Goal: Use online tool/utility: Utilize a website feature to perform a specific function

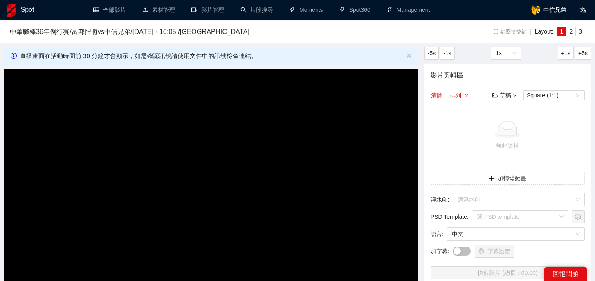
scroll to position [44, 0]
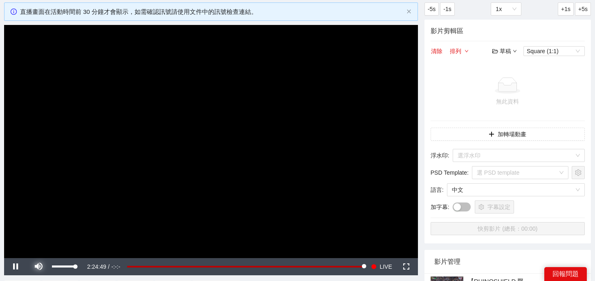
click at [38, 267] on span "Video Player" at bounding box center [38, 267] width 0 height 0
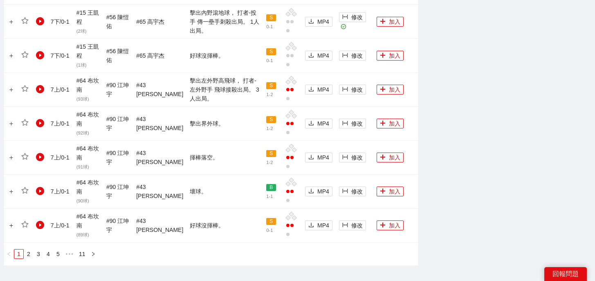
scroll to position [940, 0]
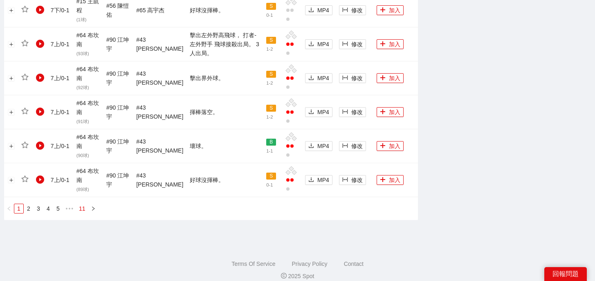
click at [86, 204] on link "11" at bounding box center [81, 208] width 11 height 9
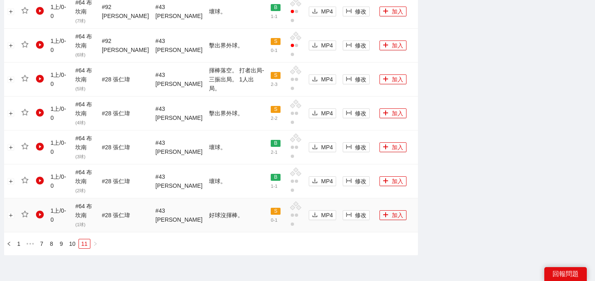
scroll to position [904, 0]
click at [53, 240] on link "8" at bounding box center [51, 244] width 9 height 9
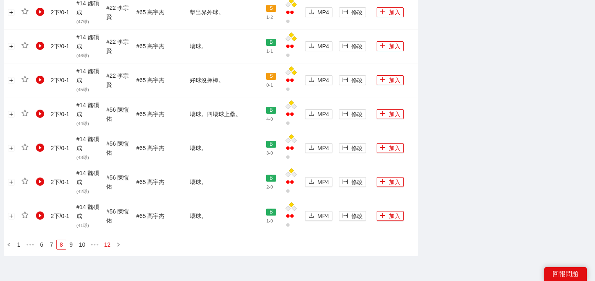
click at [110, 240] on link "12" at bounding box center [107, 244] width 11 height 9
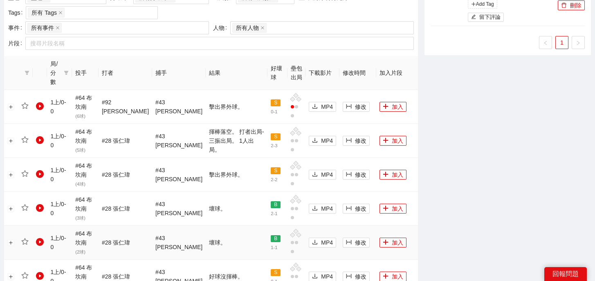
scroll to position [465, 0]
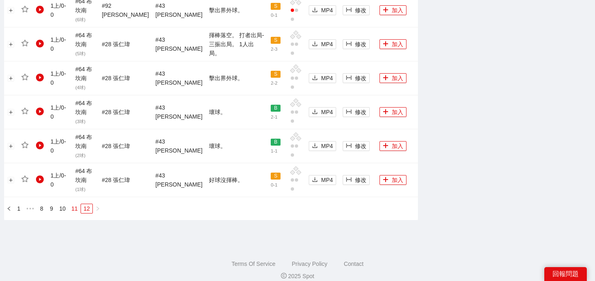
click at [71, 204] on link "11" at bounding box center [74, 208] width 11 height 9
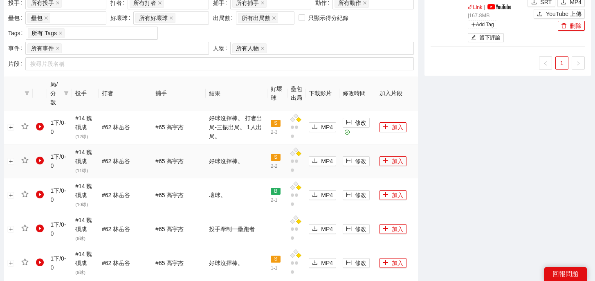
scroll to position [346, 0]
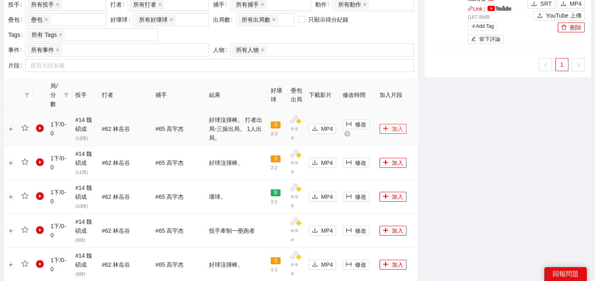
click at [387, 124] on button "加入" at bounding box center [392, 129] width 27 height 10
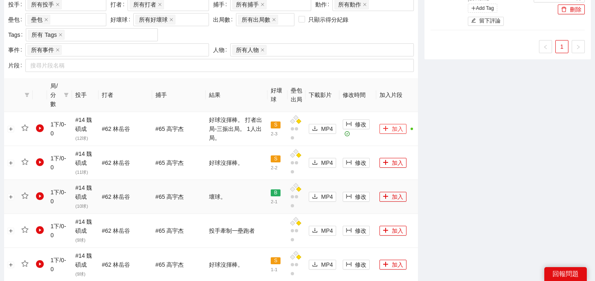
scroll to position [940, 0]
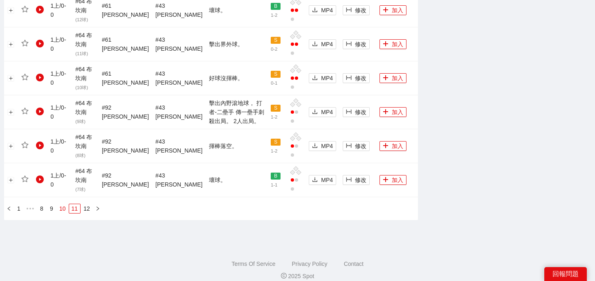
click at [64, 204] on link "10" at bounding box center [62, 208] width 11 height 9
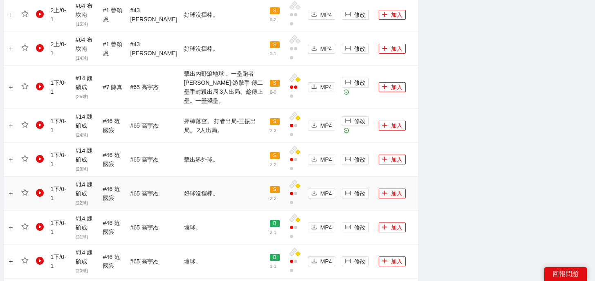
scroll to position [602, 0]
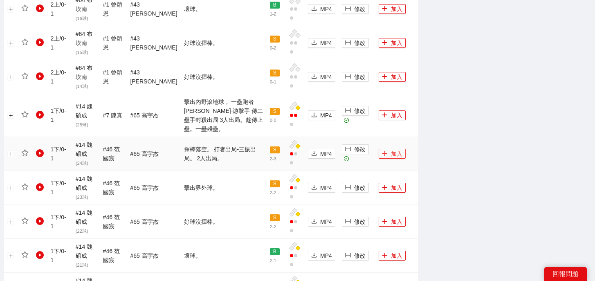
click at [384, 151] on icon "plus" at bounding box center [384, 153] width 0 height 4
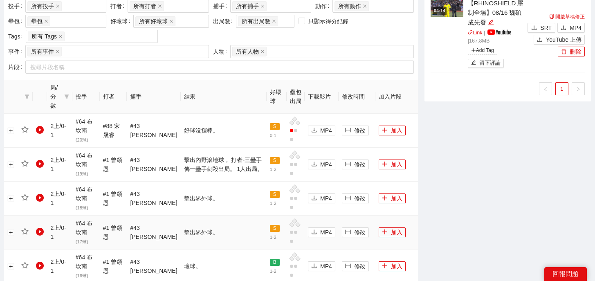
scroll to position [949, 0]
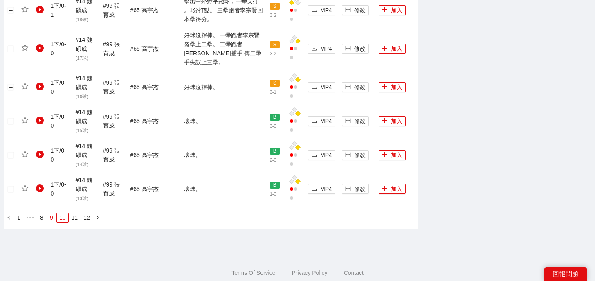
click at [53, 213] on link "9" at bounding box center [51, 217] width 9 height 9
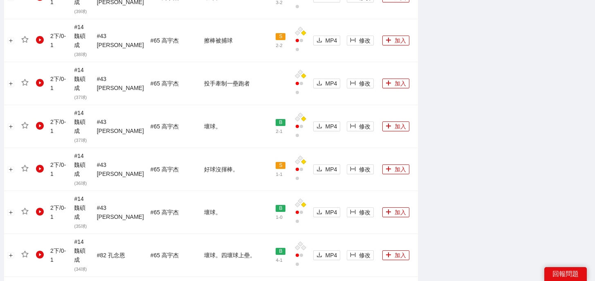
scroll to position [940, 0]
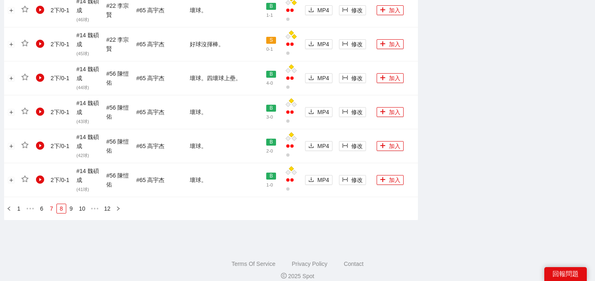
click at [52, 204] on link "7" at bounding box center [51, 208] width 9 height 9
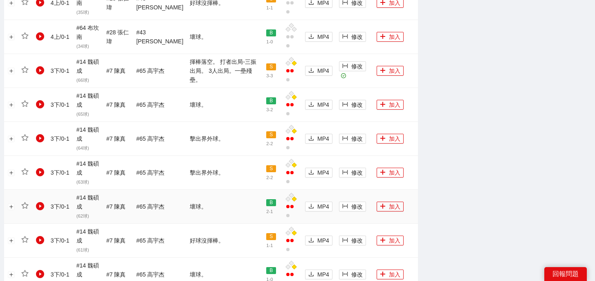
scroll to position [557, 0]
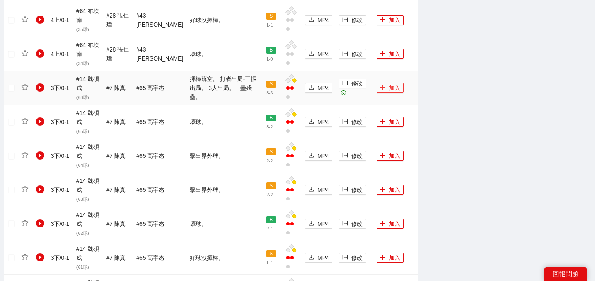
click at [391, 83] on button "加入" at bounding box center [389, 88] width 27 height 10
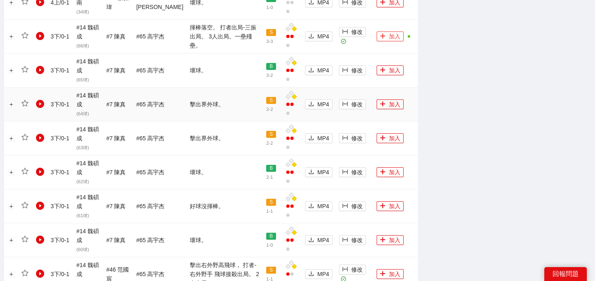
scroll to position [940, 0]
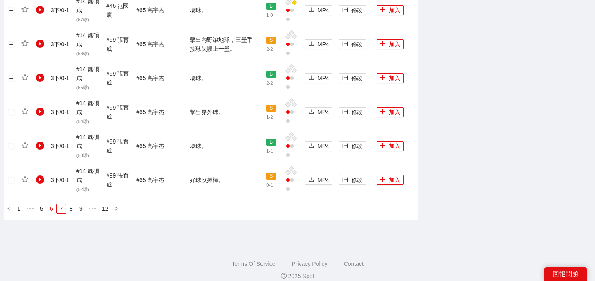
click at [49, 204] on link "6" at bounding box center [51, 208] width 9 height 9
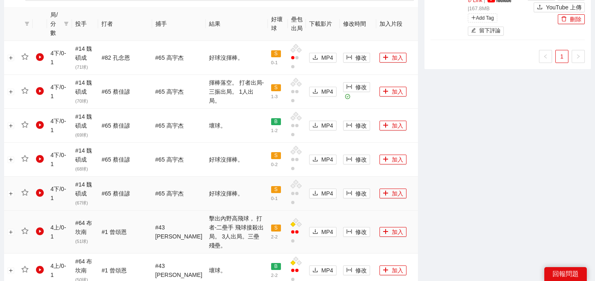
scroll to position [408, 0]
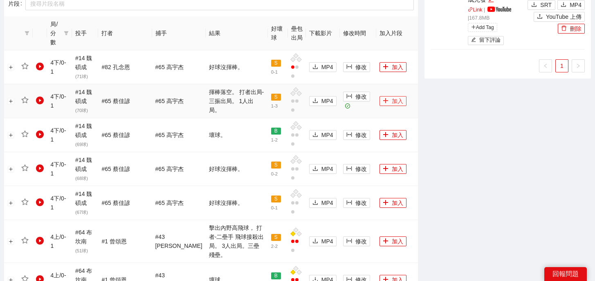
click at [386, 96] on button "加入" at bounding box center [392, 101] width 27 height 10
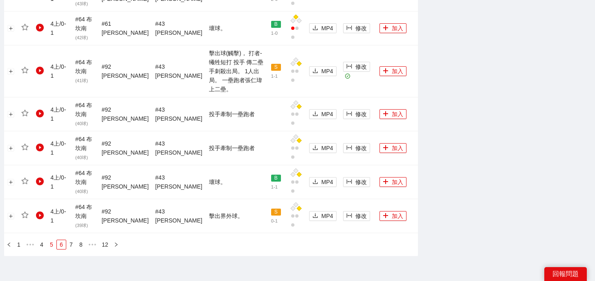
click at [53, 240] on link "5" at bounding box center [51, 244] width 9 height 9
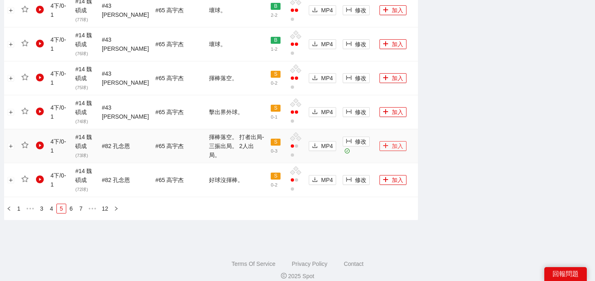
click at [383, 143] on icon "plus" at bounding box center [386, 146] width 6 height 6
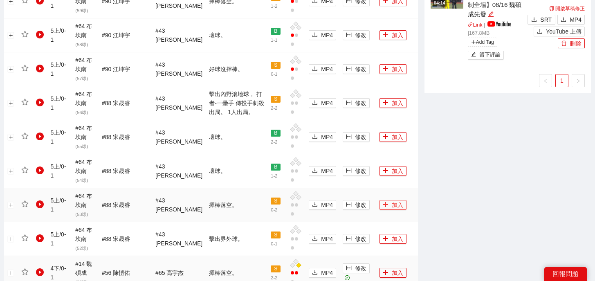
scroll to position [551, 0]
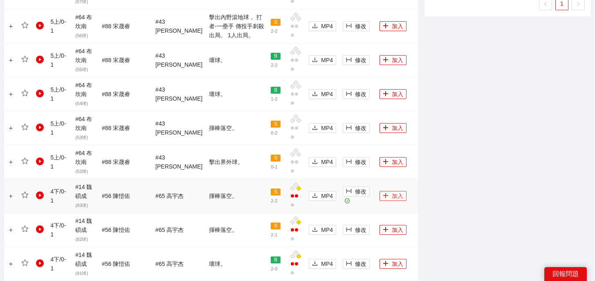
click at [386, 191] on button "加入" at bounding box center [392, 196] width 27 height 10
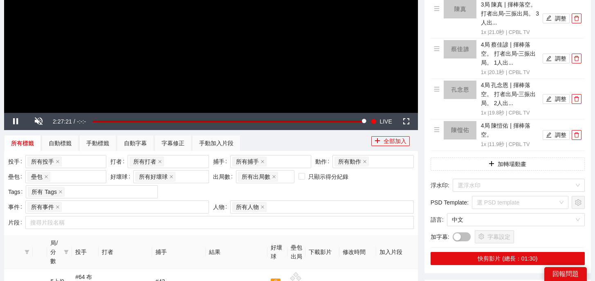
scroll to position [0, 0]
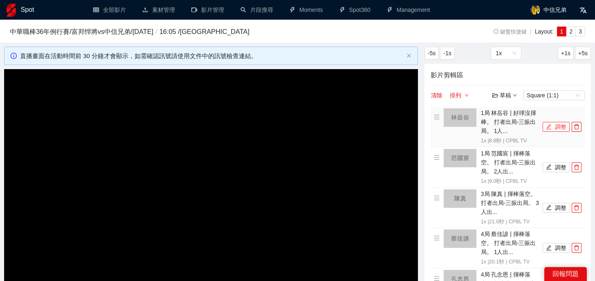
click at [553, 126] on button "調整" at bounding box center [555, 127] width 27 height 10
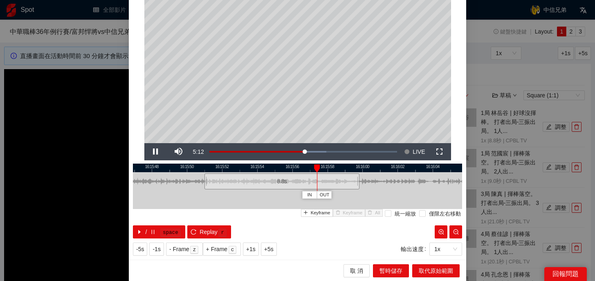
scroll to position [33, 0]
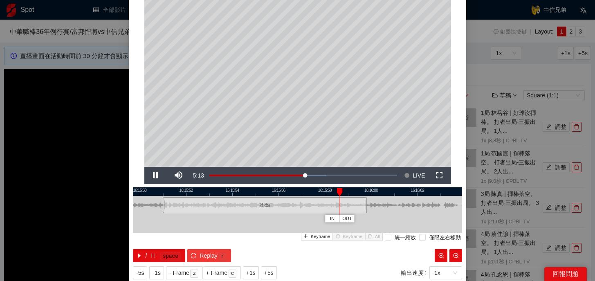
click at [217, 255] on span "r" at bounding box center [222, 256] width 10 height 10
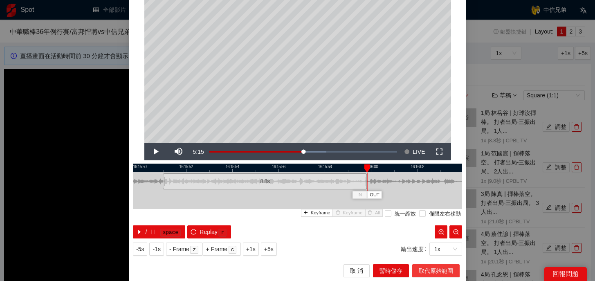
click at [427, 267] on span "取代原始範圍" at bounding box center [436, 270] width 34 height 9
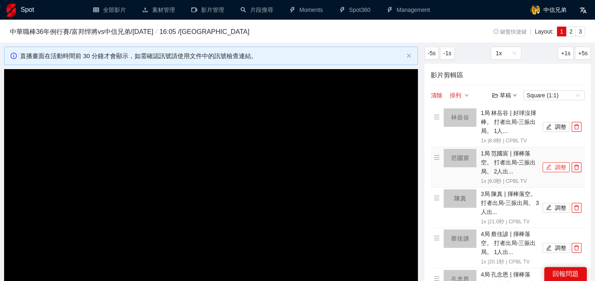
click at [549, 168] on icon "edit" at bounding box center [549, 167] width 6 height 6
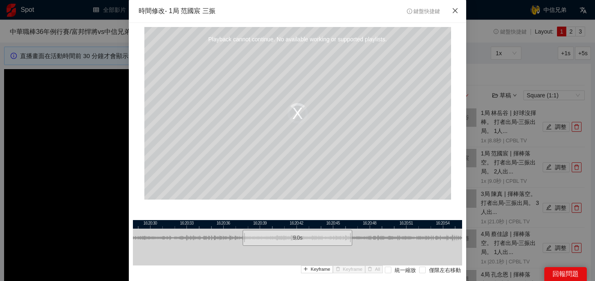
click at [457, 11] on icon "close" at bounding box center [455, 10] width 7 height 7
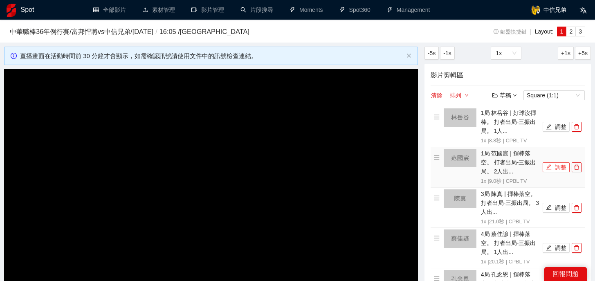
click at [544, 168] on button "調整" at bounding box center [555, 167] width 27 height 10
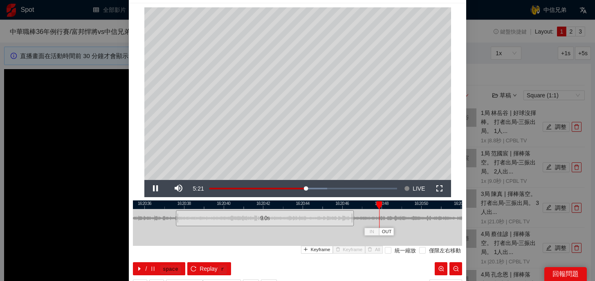
scroll to position [56, 0]
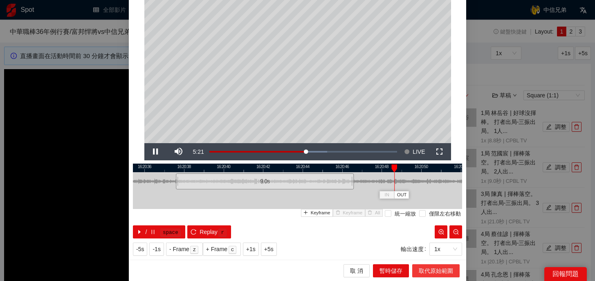
click at [420, 269] on span "取代原始範圍" at bounding box center [436, 270] width 34 height 9
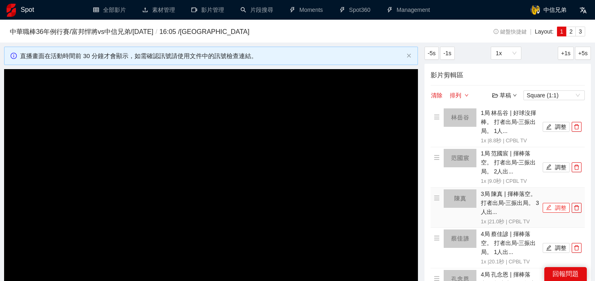
click at [558, 208] on button "調整" at bounding box center [555, 208] width 27 height 10
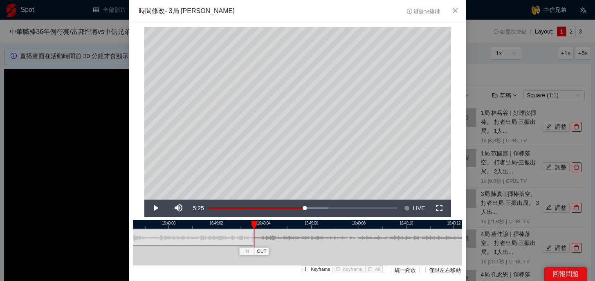
drag, startPoint x: 431, startPoint y: 242, endPoint x: 253, endPoint y: 244, distance: 177.4
click at [253, 244] on div "16:48:58 16:49:00 16:49:02 16:49:04 16:49:06 16:49:08 16:49:10 16:49:12 IN OUT …" at bounding box center [297, 257] width 329 height 75
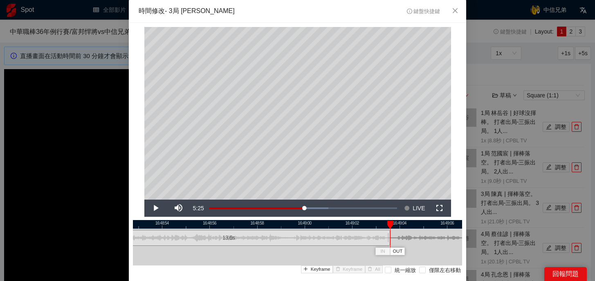
drag, startPoint x: 268, startPoint y: 226, endPoint x: 403, endPoint y: 226, distance: 135.3
click at [404, 226] on div at bounding box center [433, 224] width 329 height 9
click at [382, 237] on div at bounding box center [381, 237] width 5 height 18
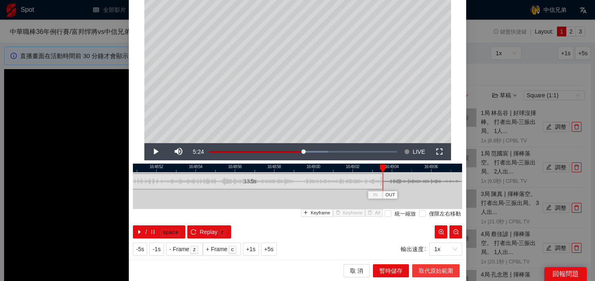
click at [425, 273] on span "取代原始範圍" at bounding box center [436, 270] width 34 height 9
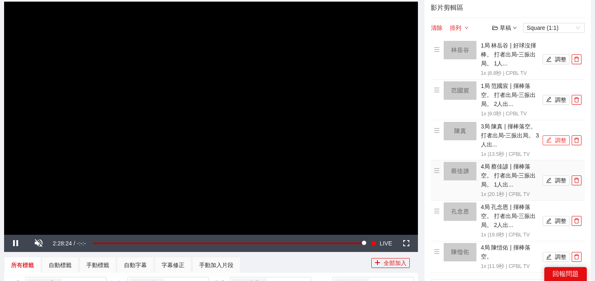
scroll to position [68, 0]
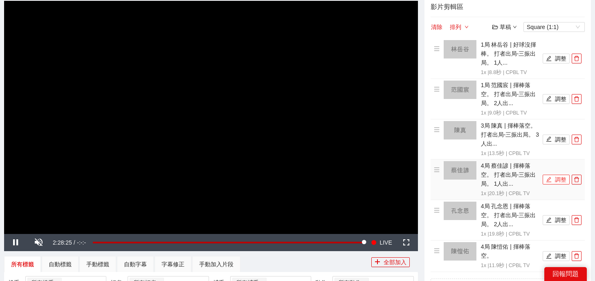
click at [549, 179] on icon "edit" at bounding box center [548, 179] width 5 height 5
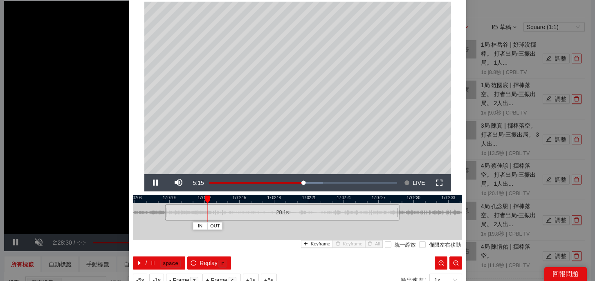
scroll to position [19, 0]
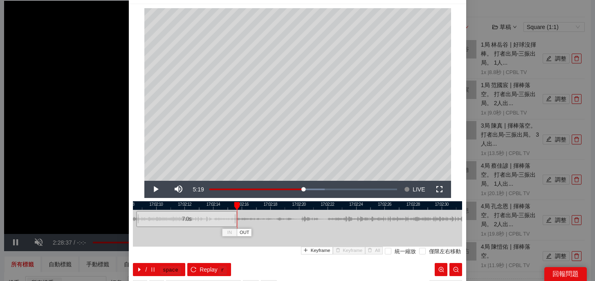
drag, startPoint x: 424, startPoint y: 220, endPoint x: 236, endPoint y: 223, distance: 187.6
click at [236, 223] on div "17:02:08 17:02:10 17:02:12 17:02:14 17:02:16 17:02:18 17:02:20 17:02:22 17:02:2…" at bounding box center [297, 238] width 329 height 75
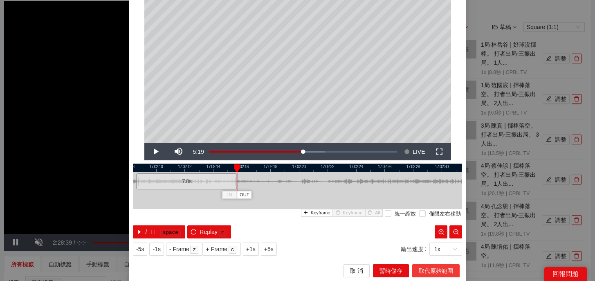
click at [429, 271] on span "取代原始範圍" at bounding box center [436, 270] width 34 height 9
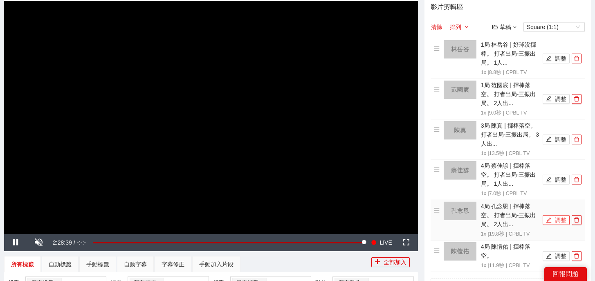
scroll to position [0, 0]
click at [559, 220] on button "調整" at bounding box center [555, 220] width 27 height 10
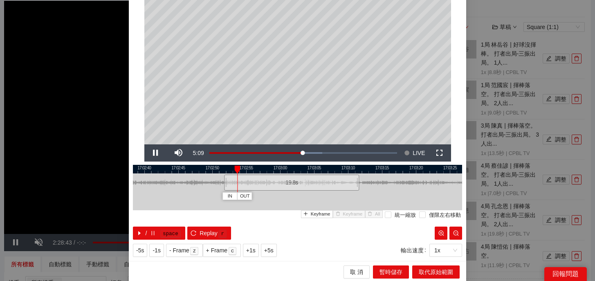
scroll to position [35, 0]
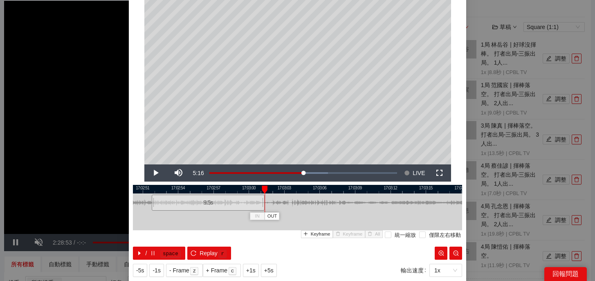
drag, startPoint x: 386, startPoint y: 204, endPoint x: 265, endPoint y: 211, distance: 121.6
click at [265, 211] on div at bounding box center [263, 202] width 5 height 18
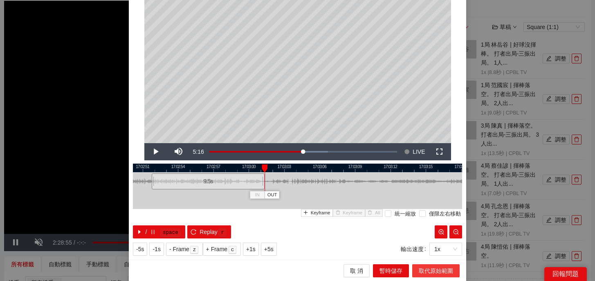
click at [441, 266] on span "取代原始範圍" at bounding box center [436, 270] width 34 height 9
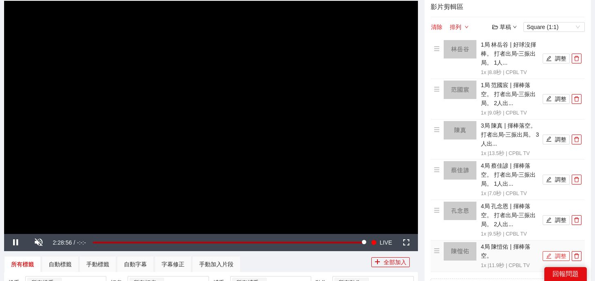
click at [554, 256] on button "調整" at bounding box center [555, 256] width 27 height 10
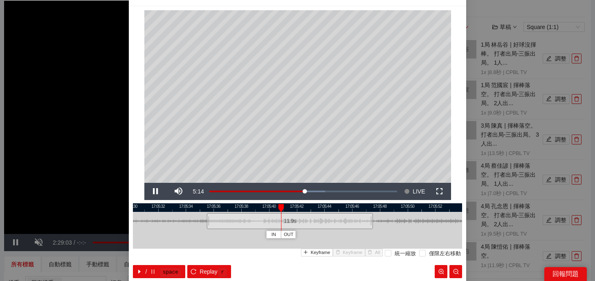
scroll to position [15, 0]
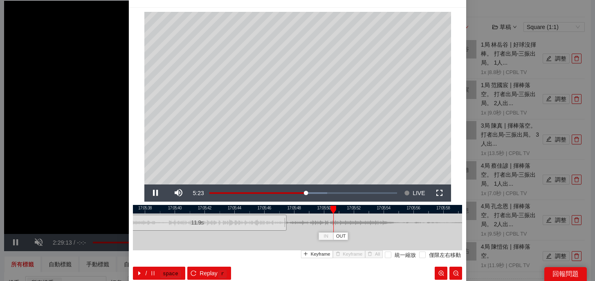
drag, startPoint x: 388, startPoint y: 209, endPoint x: 297, endPoint y: 218, distance: 91.1
click at [297, 218] on div "17:05:36 17:05:38 17:05:40 17:05:42 17:05:44 17:05:46 17:05:48 17:05:50 17:05:5…" at bounding box center [297, 242] width 329 height 75
drag, startPoint x: 286, startPoint y: 223, endPoint x: 405, endPoint y: 224, distance: 119.8
click at [405, 224] on div at bounding box center [405, 222] width 5 height 18
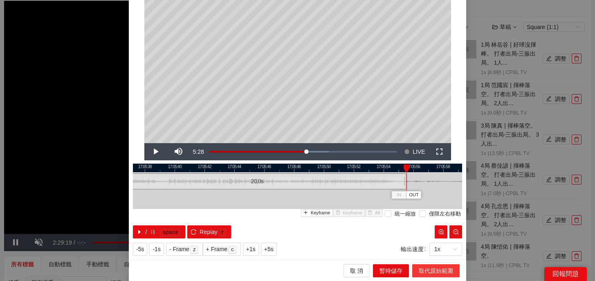
click at [435, 271] on span "取代原始範圍" at bounding box center [436, 270] width 34 height 9
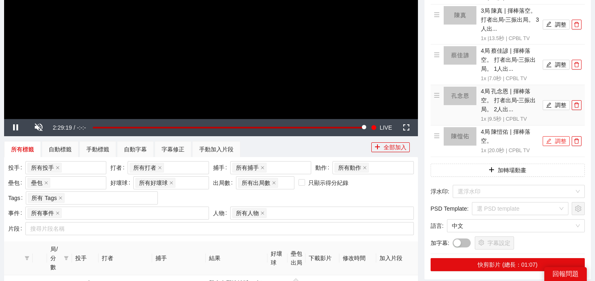
scroll to position [234, 0]
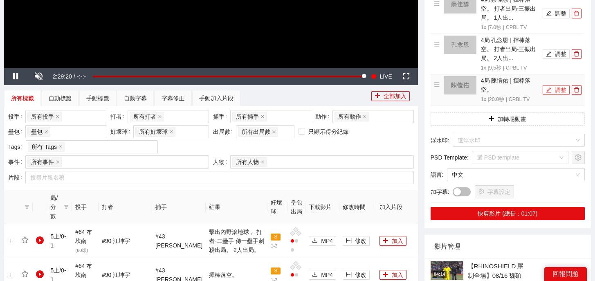
click at [549, 90] on icon "edit" at bounding box center [548, 89] width 5 height 5
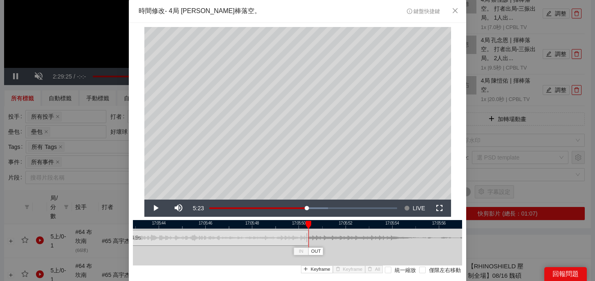
drag, startPoint x: 426, startPoint y: 240, endPoint x: 307, endPoint y: 243, distance: 119.0
click at [307, 243] on div at bounding box center [307, 237] width 5 height 18
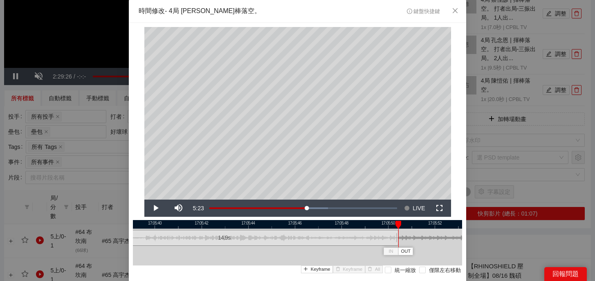
drag, startPoint x: 331, startPoint y: 222, endPoint x: 420, endPoint y: 222, distance: 89.1
click at [420, 222] on div at bounding box center [386, 224] width 329 height 9
drag, startPoint x: 416, startPoint y: 240, endPoint x: 358, endPoint y: 241, distance: 57.6
click at [358, 241] on div at bounding box center [359, 237] width 5 height 18
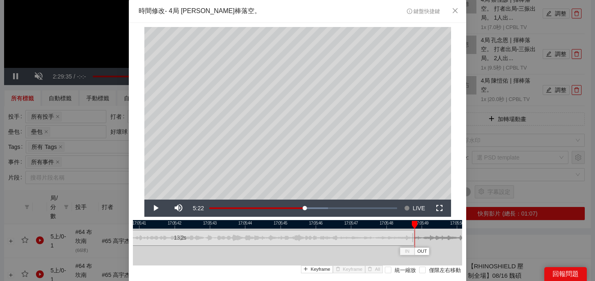
drag, startPoint x: 374, startPoint y: 224, endPoint x: 429, endPoint y: 224, distance: 54.4
click at [429, 224] on div at bounding box center [352, 224] width 329 height 9
drag, startPoint x: 413, startPoint y: 242, endPoint x: 398, endPoint y: 242, distance: 14.7
click at [398, 242] on div at bounding box center [398, 237] width 5 height 18
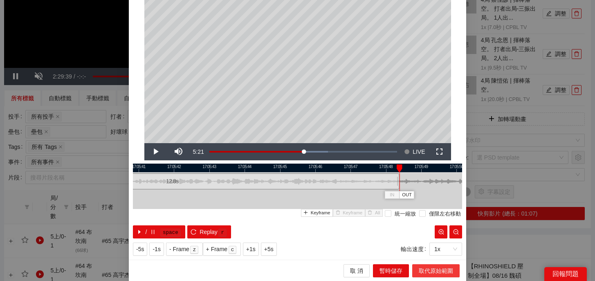
click at [435, 264] on button "取代原始範圍" at bounding box center [435, 270] width 47 height 13
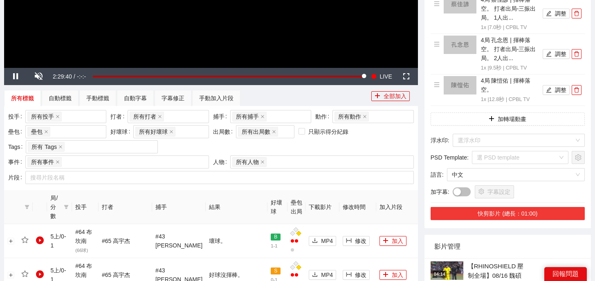
click at [524, 215] on button "快剪影片 (總長：01:00)" at bounding box center [507, 213] width 154 height 13
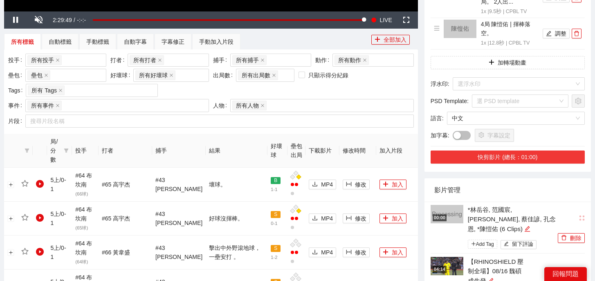
scroll to position [304, 0]
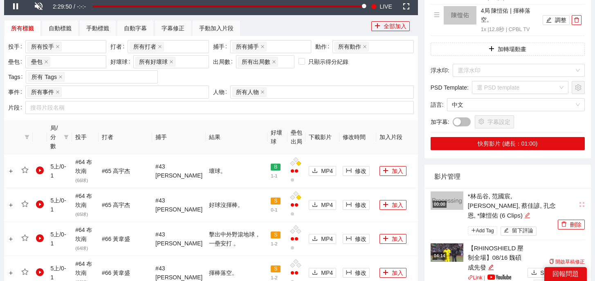
click at [530, 212] on icon "edit" at bounding box center [527, 215] width 6 height 6
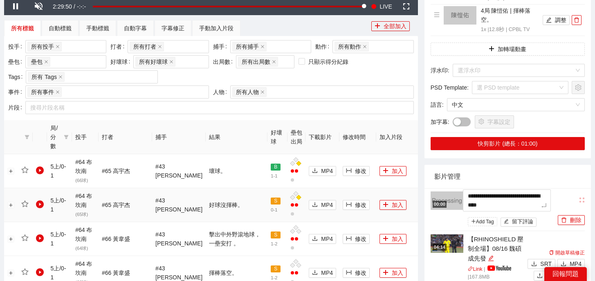
drag, startPoint x: 544, startPoint y: 203, endPoint x: 395, endPoint y: 184, distance: 150.8
type textarea "*"
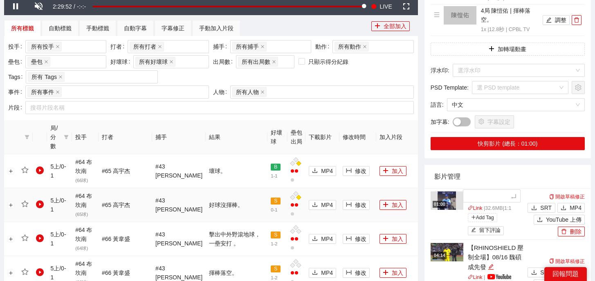
type textarea "*"
type textarea "**"
type textarea "*"
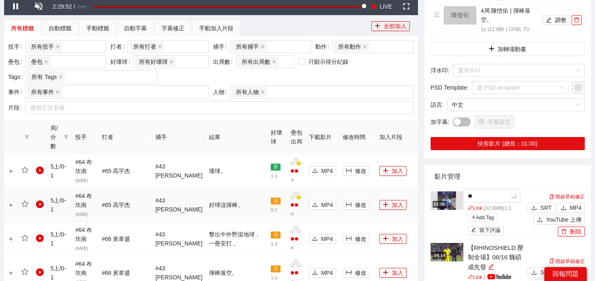
type textarea "*"
type textarea "**"
type textarea "***"
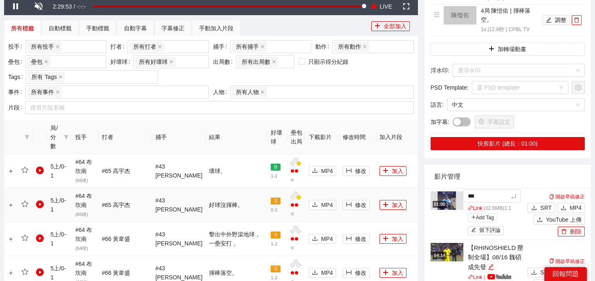
type textarea "**"
type textarea "***"
type textarea "****"
type textarea "***"
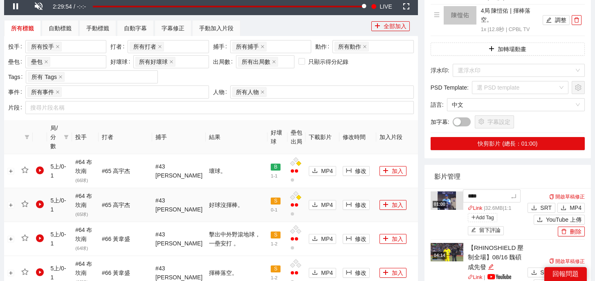
type textarea "***"
type textarea "**"
type textarea "***"
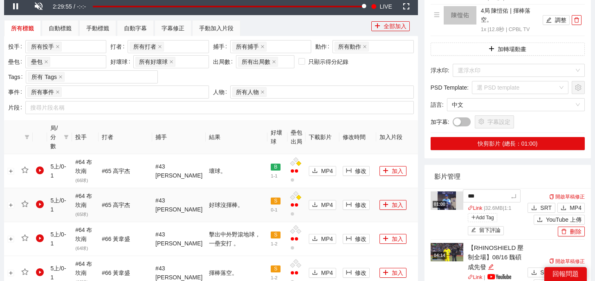
type textarea "****"
type textarea "***"
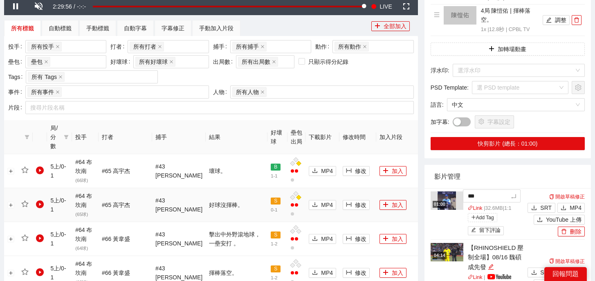
type textarea "***"
type textarea "*****"
type textarea "******"
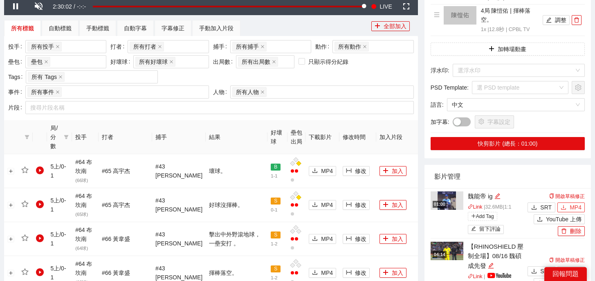
click at [565, 208] on icon "download" at bounding box center [563, 207] width 6 height 6
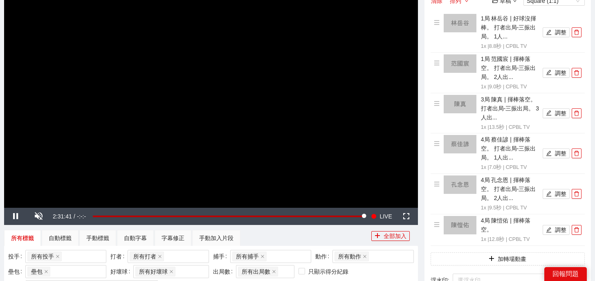
scroll to position [38, 0]
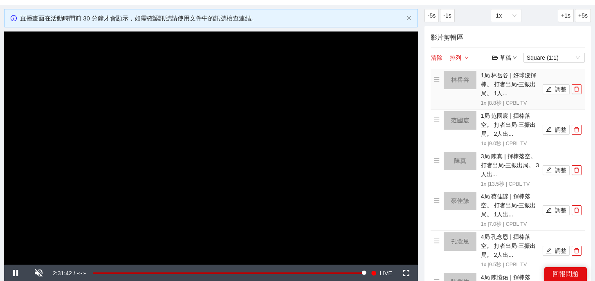
click at [578, 90] on icon "delete" at bounding box center [576, 89] width 5 height 5
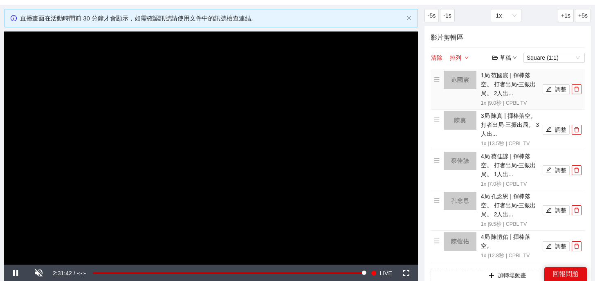
click at [578, 90] on icon "delete" at bounding box center [576, 89] width 5 height 5
click at [578, 127] on icon "delete" at bounding box center [576, 129] width 5 height 5
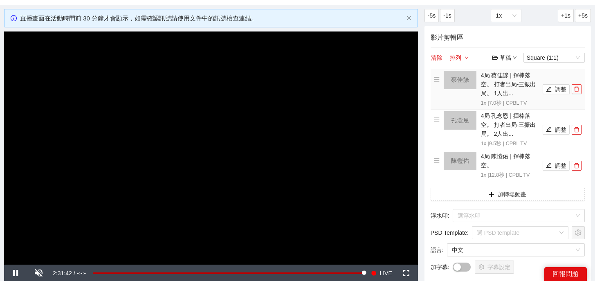
click at [578, 90] on icon "delete" at bounding box center [576, 89] width 5 height 5
click at [578, 127] on icon "delete" at bounding box center [576, 129] width 5 height 5
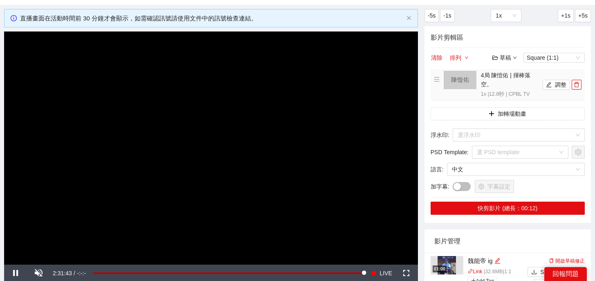
click at [578, 90] on li "4局 陳愷佑 | 揮棒落空。 1x | 12.8 秒 | CPBL TV 調整" at bounding box center [508, 85] width 148 height 28
click at [578, 87] on icon "delete" at bounding box center [576, 85] width 6 height 6
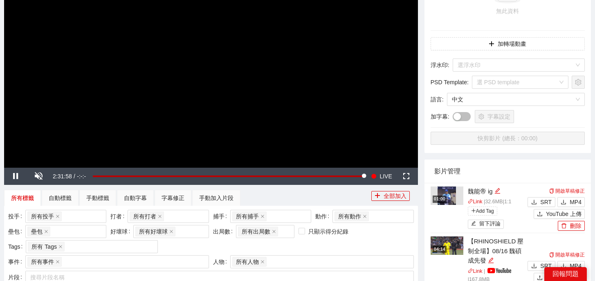
scroll to position [100, 0]
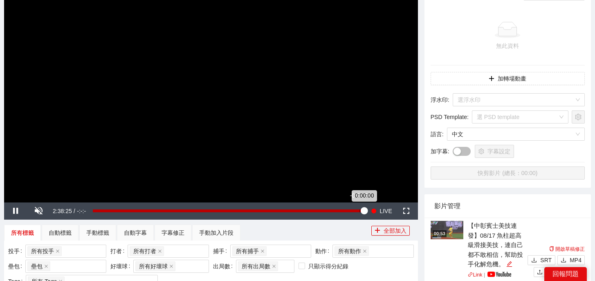
click at [359, 211] on div "0:00:00" at bounding box center [228, 210] width 271 height 3
click at [356, 211] on div "-0:02:23" at bounding box center [226, 210] width 267 height 3
click at [350, 211] on div "Loaded : 97.98% -0:07:53 -0:07:53" at bounding box center [228, 210] width 271 height 3
click at [347, 211] on div "-0:07:58" at bounding box center [222, 210] width 258 height 3
click at [345, 211] on div "-0:11:00" at bounding box center [219, 210] width 252 height 3
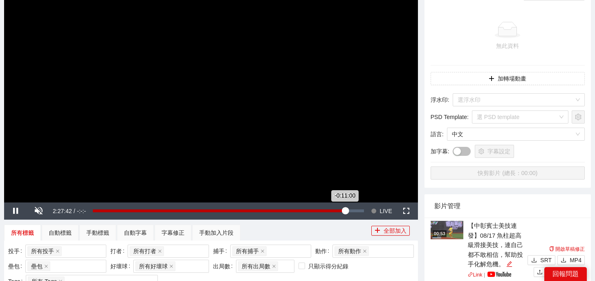
click at [342, 211] on div "-0:11:00" at bounding box center [219, 210] width 252 height 3
click at [345, 211] on div "-0:10:46" at bounding box center [219, 210] width 253 height 3
click at [343, 211] on div "-0:10:46" at bounding box center [219, 210] width 253 height 3
click at [345, 211] on div "-0:11:15" at bounding box center [219, 210] width 252 height 3
click at [345, 211] on div "-0:10:18" at bounding box center [219, 210] width 252 height 3
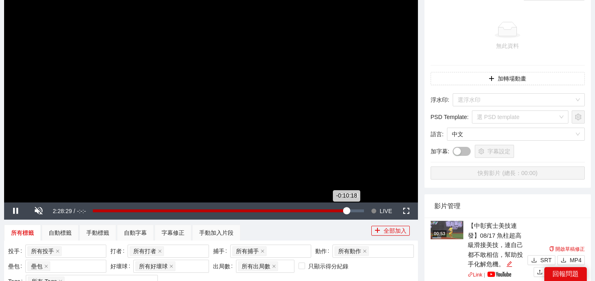
click at [346, 211] on div "-0:10:18" at bounding box center [219, 210] width 253 height 3
click at [348, 211] on div "-0:09:05" at bounding box center [220, 210] width 255 height 3
click at [352, 211] on div "-0:06:56" at bounding box center [222, 210] width 259 height 3
click at [352, 211] on div "-0:06:57" at bounding box center [222, 210] width 259 height 3
click at [355, 211] on div "-0:05:02" at bounding box center [224, 210] width 262 height 3
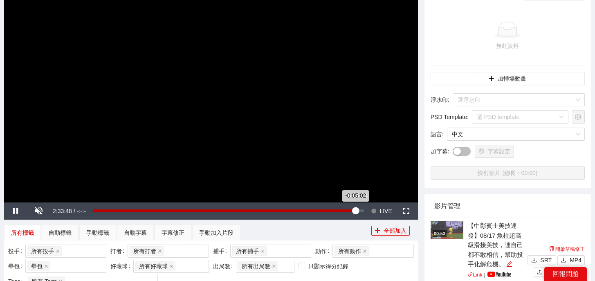
click at [355, 211] on div "-0:05:02" at bounding box center [224, 210] width 262 height 3
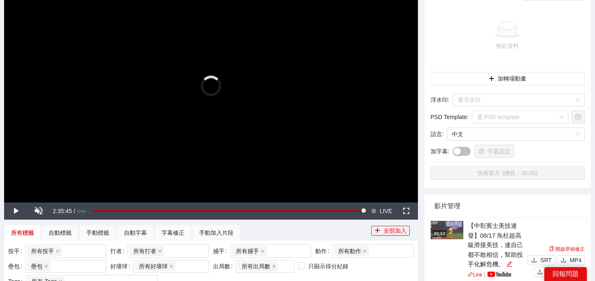
drag, startPoint x: 358, startPoint y: 211, endPoint x: 370, endPoint y: 211, distance: 12.3
click at [370, 211] on div "Play Unmute Current Time 2:35:45 / Duration -:-:- Loaded : 0.00% 0:00:00 -0:00:…" at bounding box center [211, 210] width 414 height 17
